Goal: Task Accomplishment & Management: Use online tool/utility

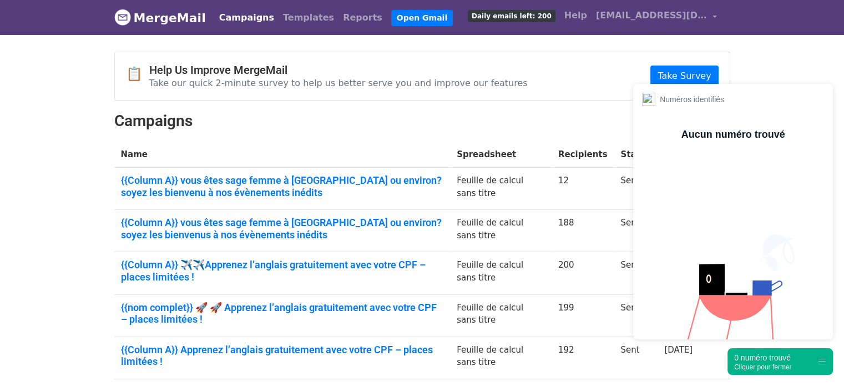
click at [745, 366] on div "Cliquer pour fermer" at bounding box center [762, 367] width 57 height 8
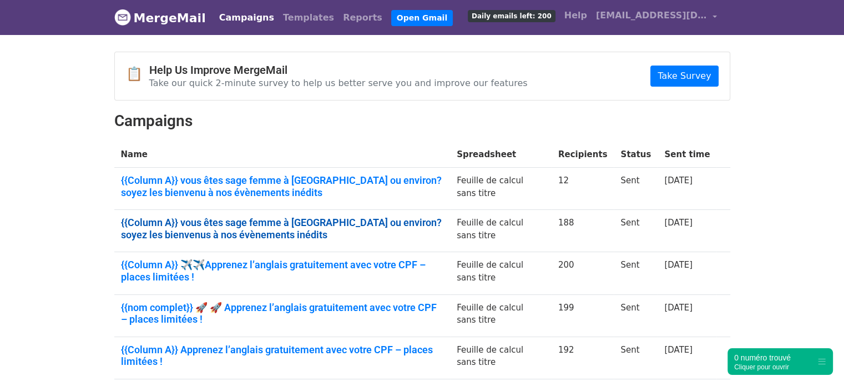
click at [265, 226] on link "{{Column A}} vous êtes sage femme à Marseille ou environ? soyez les bienvenus à…" at bounding box center [282, 228] width 323 height 24
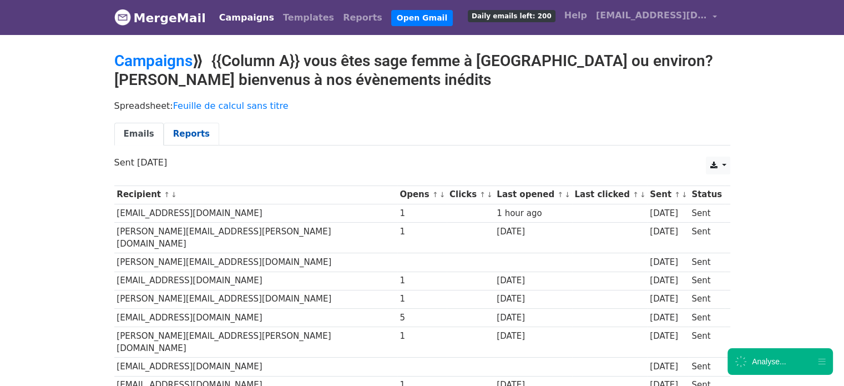
click at [189, 138] on link "Reports" at bounding box center [192, 134] width 56 height 23
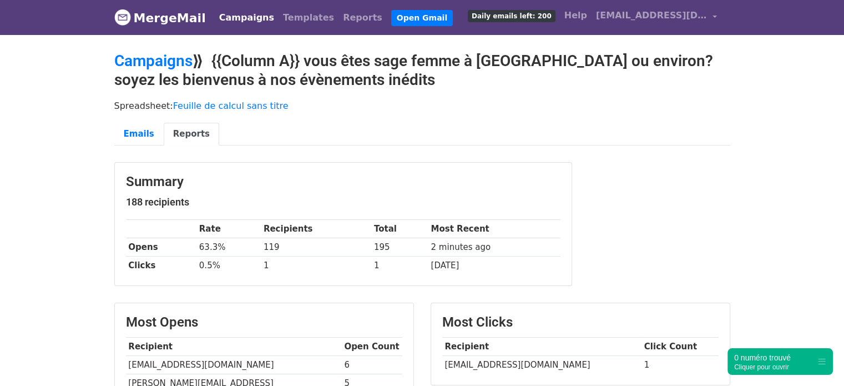
scroll to position [133, 0]
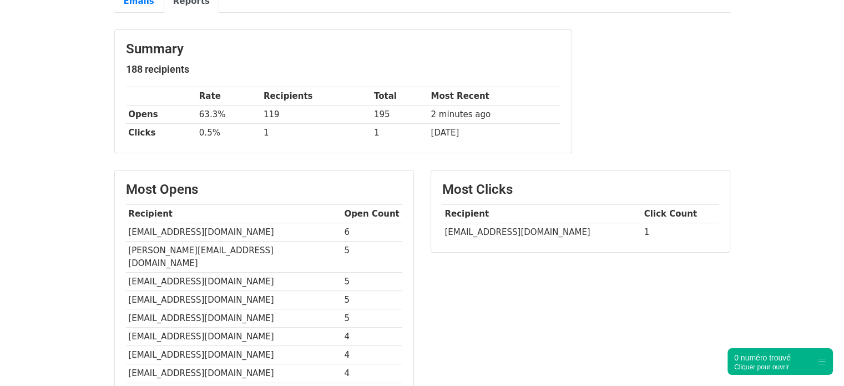
click at [490, 233] on td "stellagarans@gmail.com" at bounding box center [541, 232] width 199 height 18
copy tr "stellagarans@gmail.com"
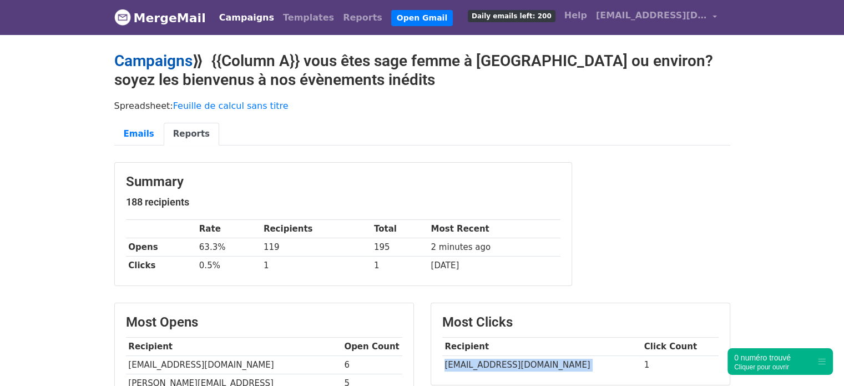
click at [149, 56] on link "Campaigns" at bounding box center [153, 61] width 78 height 18
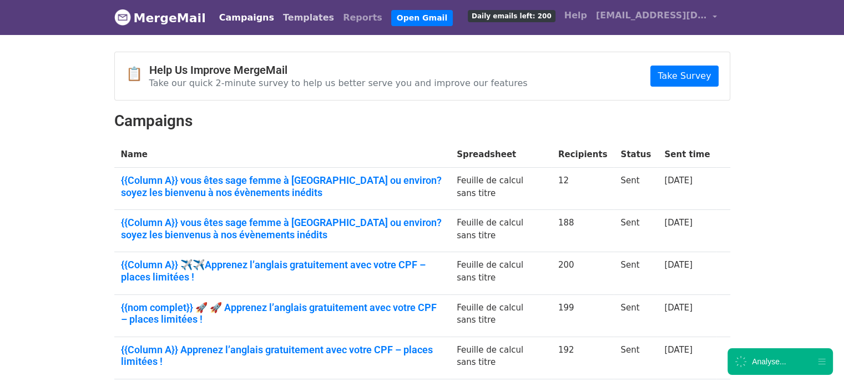
click at [290, 17] on link "Templates" at bounding box center [309, 18] width 60 height 22
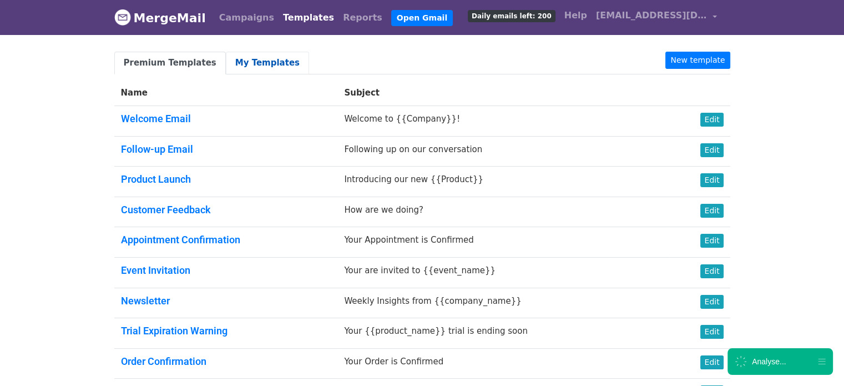
click at [245, 56] on link "My Templates" at bounding box center [267, 63] width 83 height 23
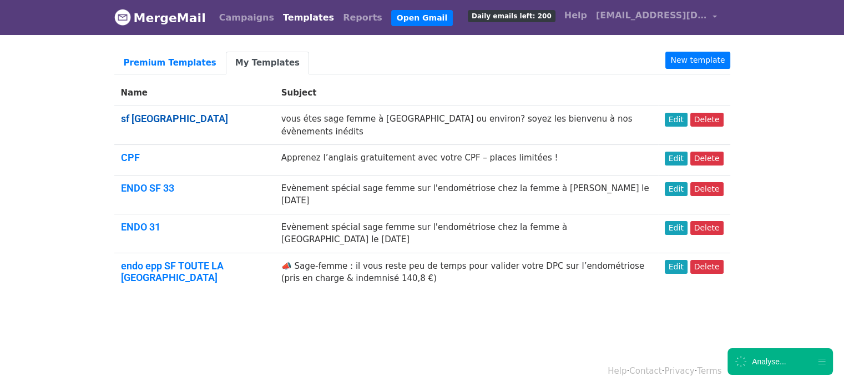
click at [158, 118] on link "sf marseille" at bounding box center [174, 119] width 107 height 12
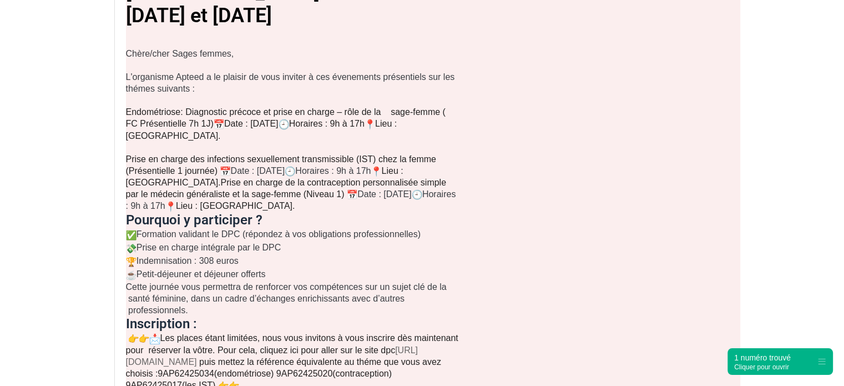
scroll to position [249, 0]
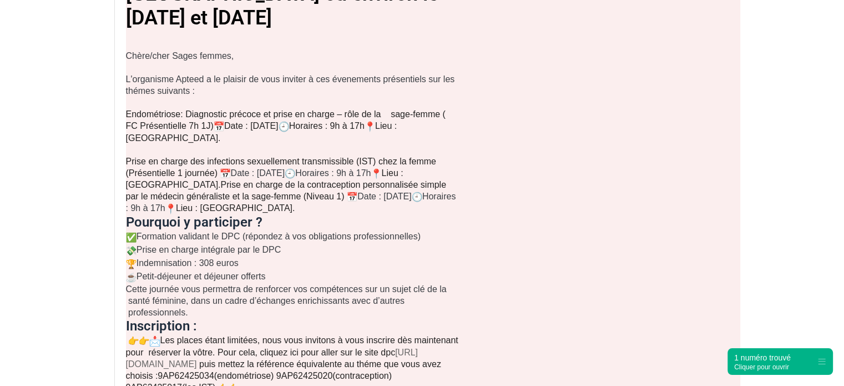
drag, startPoint x: 852, startPoint y: 106, endPoint x: 852, endPoint y: 203, distance: 97.1
click at [844, 203] on html "MergeMail Campaigns Templates Reports Open Gmail Daily emails left: 200 Help [E…" at bounding box center [422, 227] width 844 height 952
